Goal: Navigation & Orientation: Find specific page/section

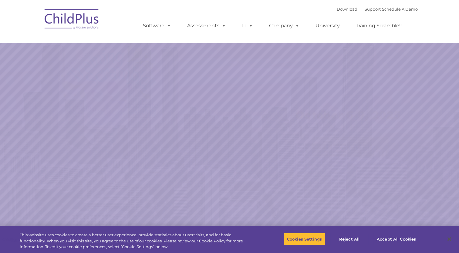
select select "MEDIUM"
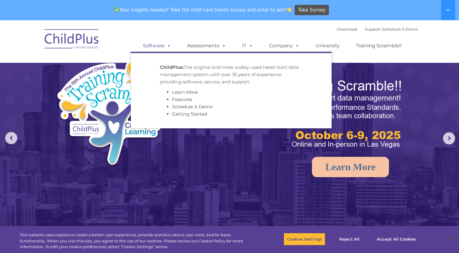
click at [167, 43] on span at bounding box center [168, 46] width 7 height 6
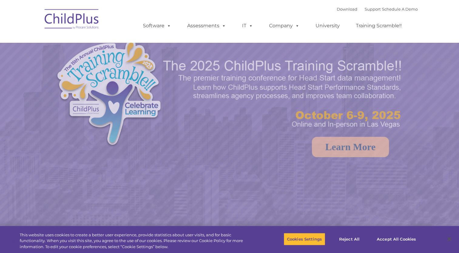
select select "MEDIUM"
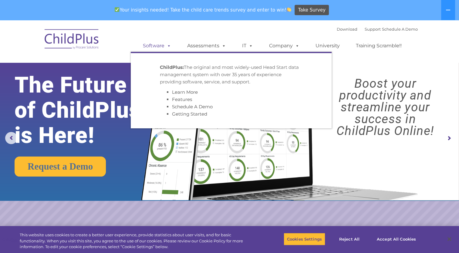
click at [153, 46] on link "Software" at bounding box center [157, 46] width 40 height 12
